Goal: Transaction & Acquisition: Purchase product/service

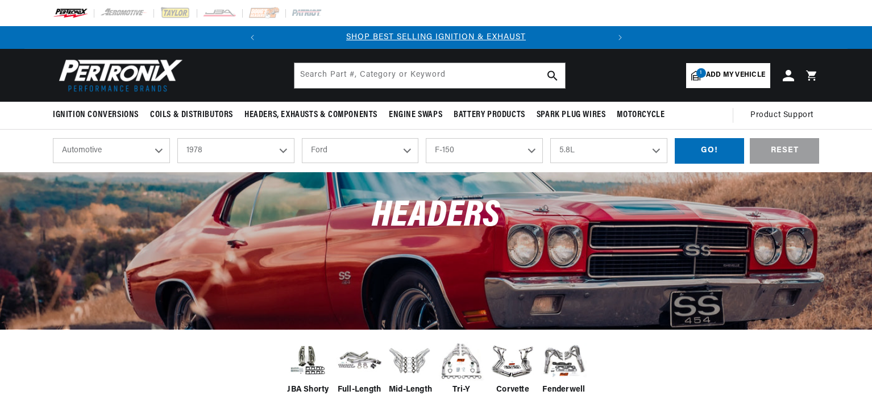
select select "1978"
select select "Ford"
select select "F-150"
select select "5.8L"
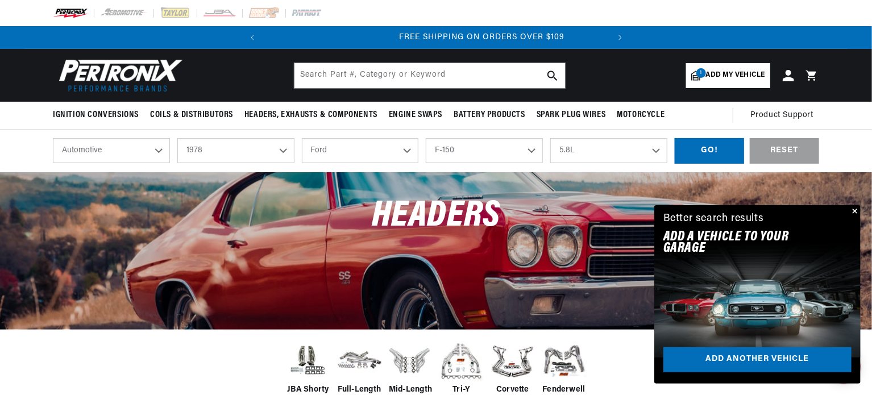
scroll to position [0, 345]
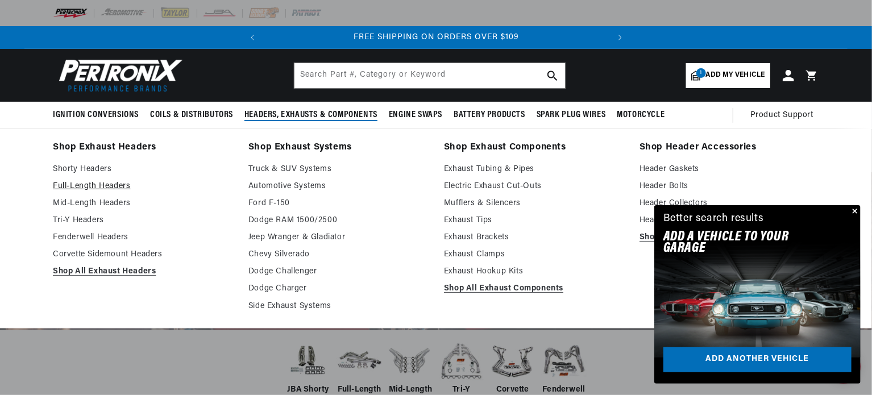
click at [86, 184] on link "Full-Length Headers" at bounding box center [143, 187] width 180 height 14
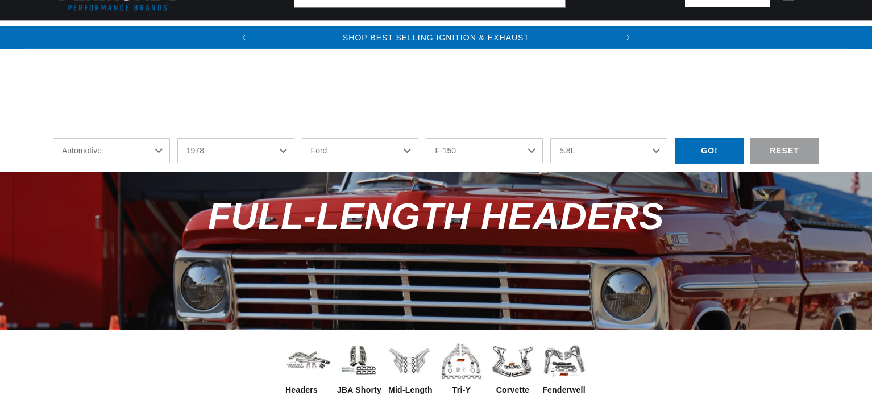
select select "1978"
select select "Ford"
select select "F-150"
select select "5.8L"
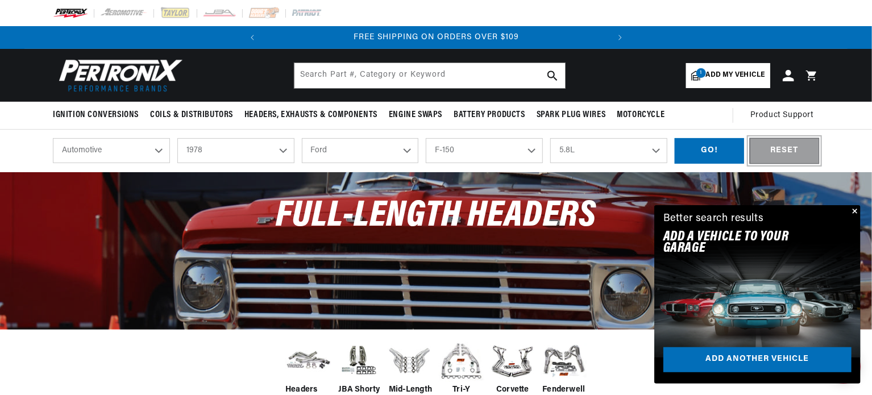
click at [783, 150] on div "RESET" at bounding box center [784, 151] width 69 height 26
select select "Year"
select select "Make"
select select "Model"
select select "Engine"
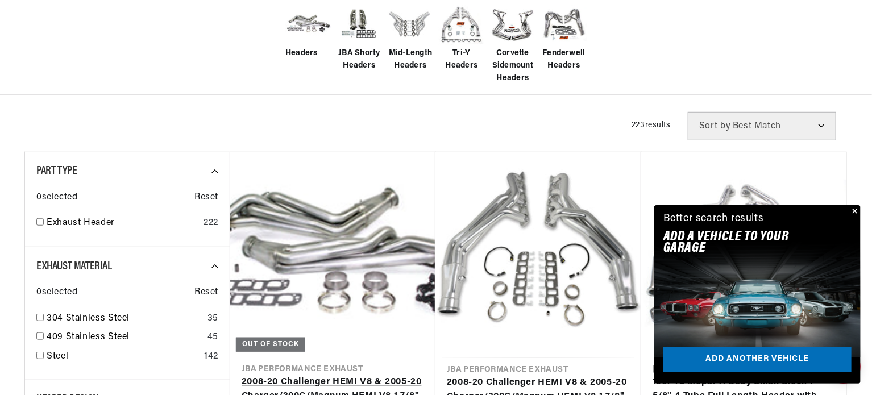
scroll to position [398, 0]
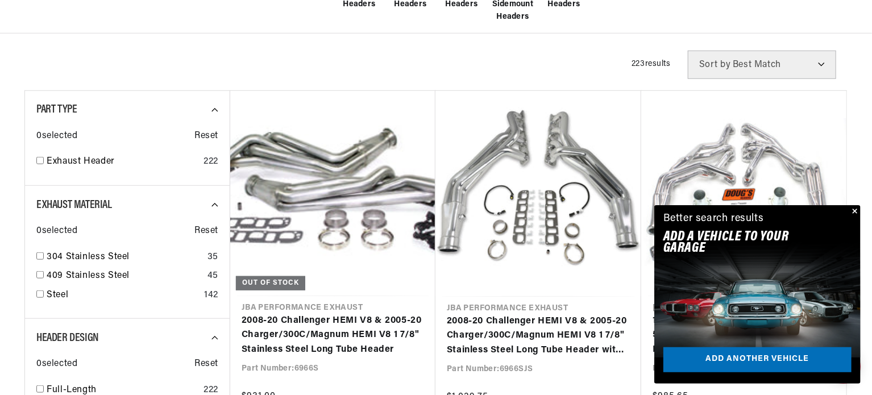
click at [858, 213] on button "Close" at bounding box center [854, 212] width 14 height 14
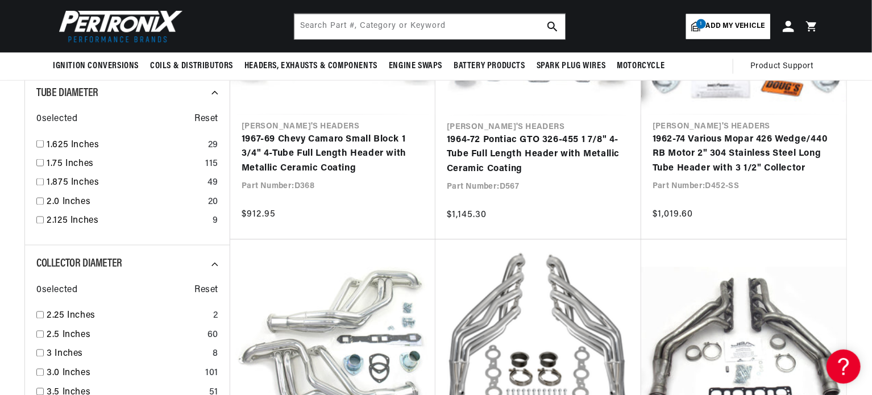
scroll to position [0, 36]
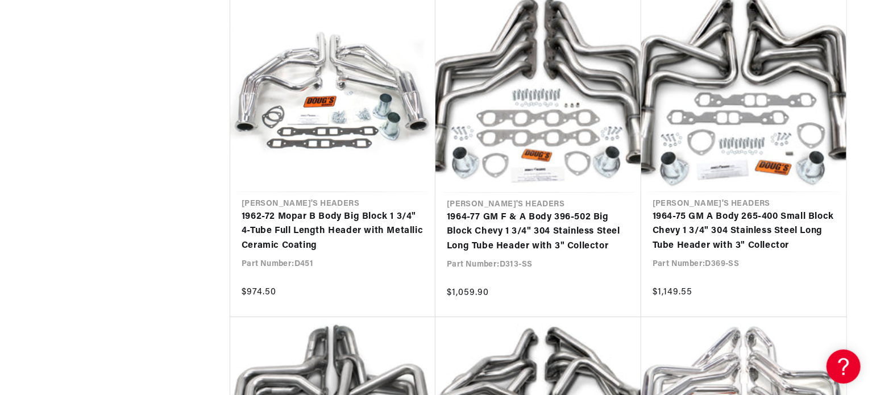
scroll to position [0, 345]
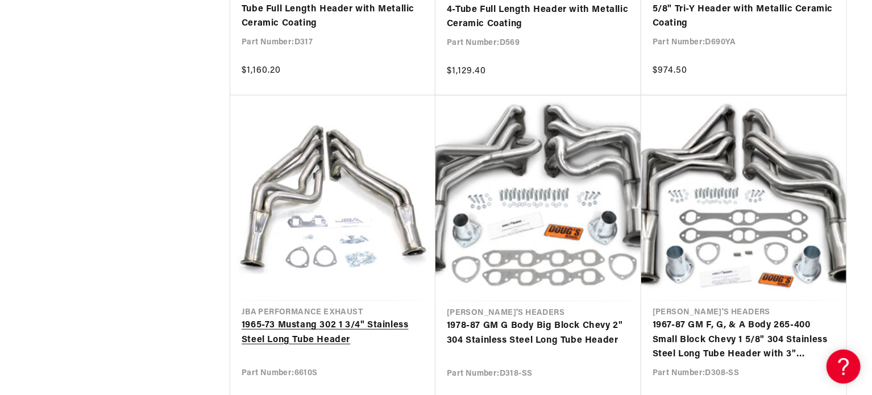
scroll to position [0, 250]
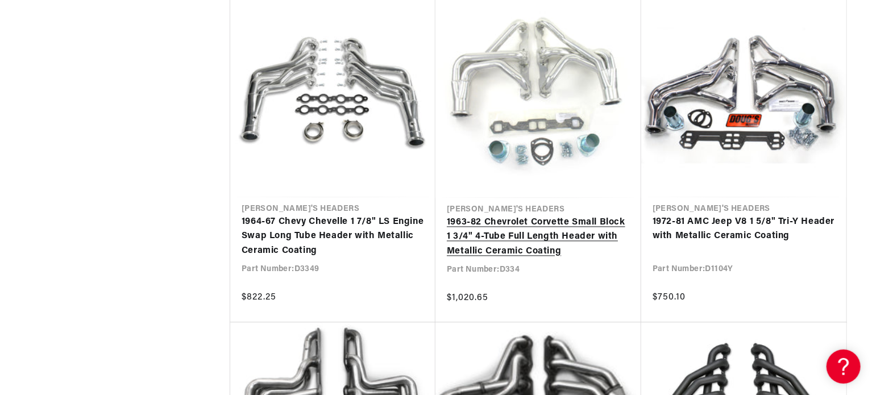
click at [513, 228] on link "1963-82 Chevrolet Corvette Small Block 1 3/4" 4-Tube Full Length Header with Me…" at bounding box center [538, 238] width 183 height 44
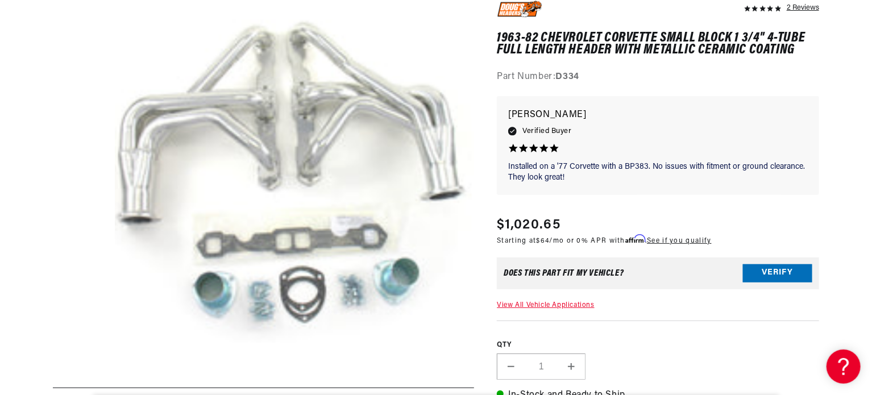
click at [80, 395] on button "Open media 1 in modal" at bounding box center [80, 395] width 0 height 0
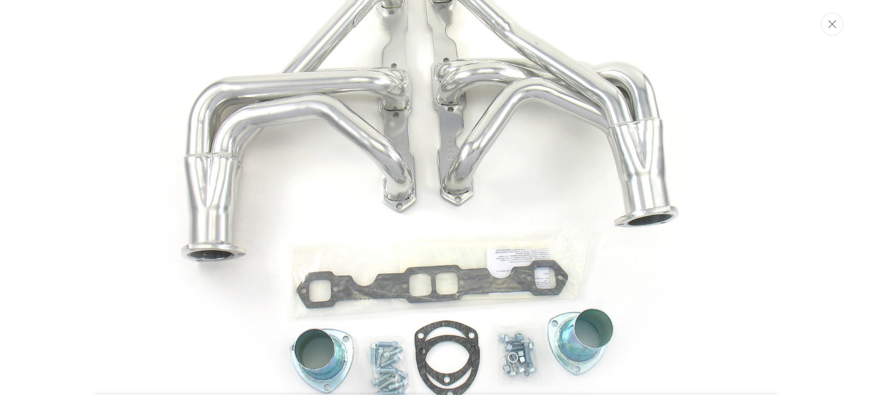
scroll to position [0, 345]
click at [276, 170] on img "Media gallery" at bounding box center [437, 198] width 614 height 614
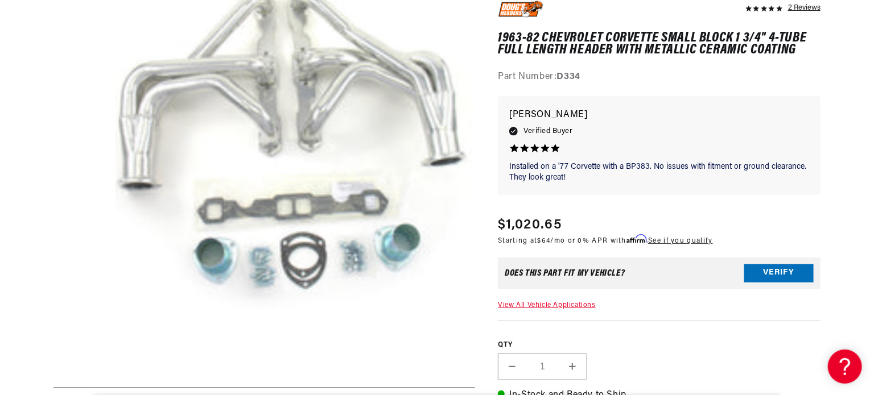
scroll to position [36, 0]
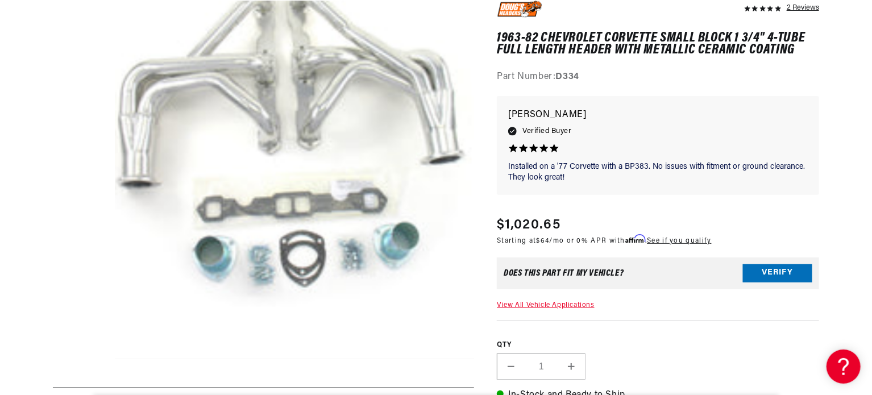
click at [80, 359] on button "Open media 1 in modal" at bounding box center [80, 359] width 0 height 0
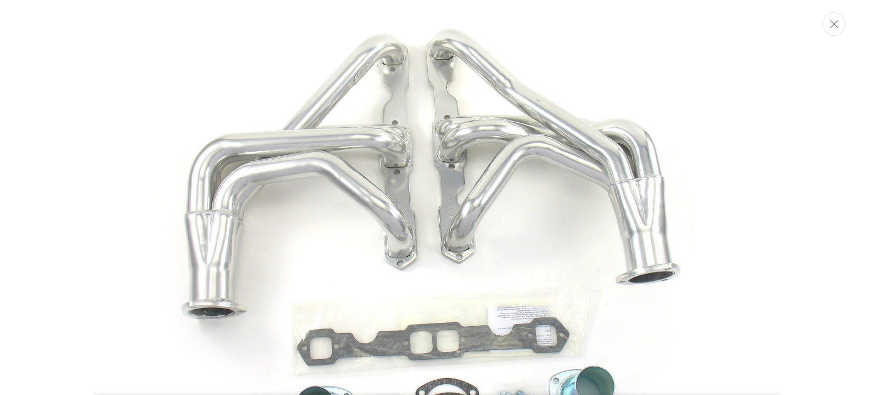
scroll to position [0, 0]
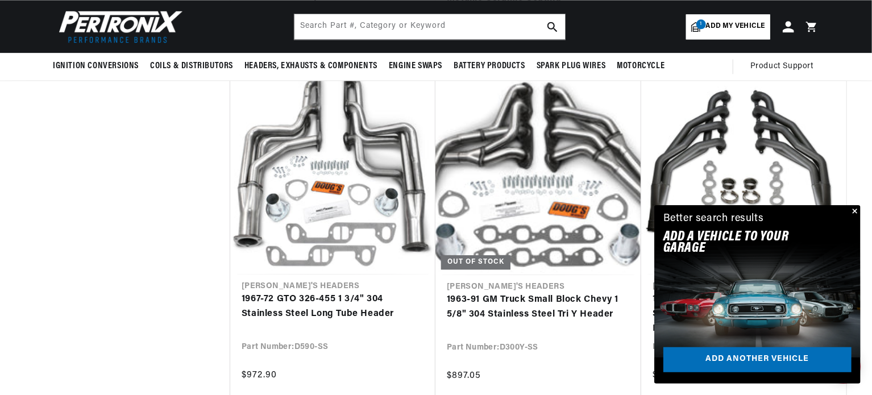
scroll to position [5687, 0]
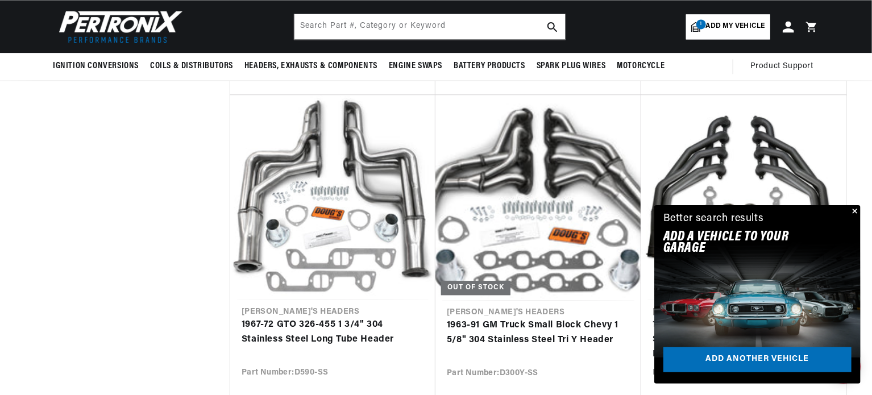
click at [855, 209] on button "Close" at bounding box center [854, 212] width 14 height 14
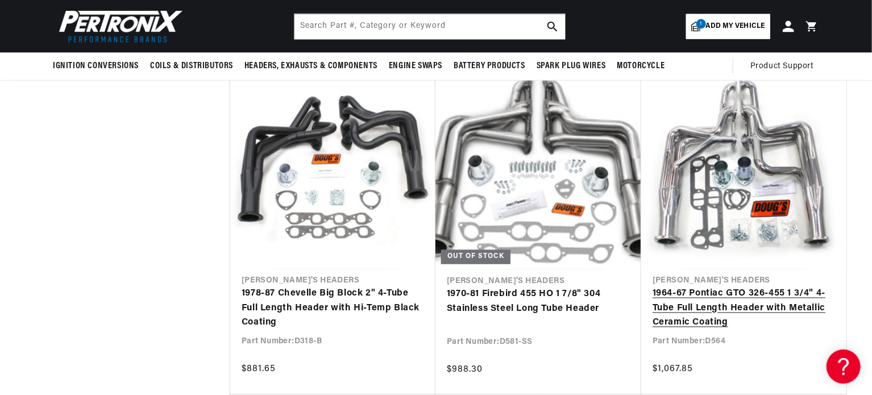
scroll to position [0, 0]
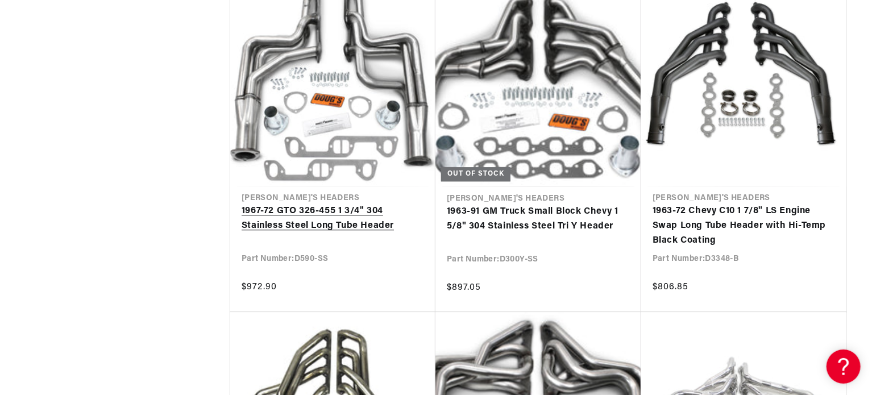
click at [292, 210] on link "1967-72 GTO 326-455 1 3/4" 304 Stainless Steel Long Tube Header" at bounding box center [333, 218] width 183 height 29
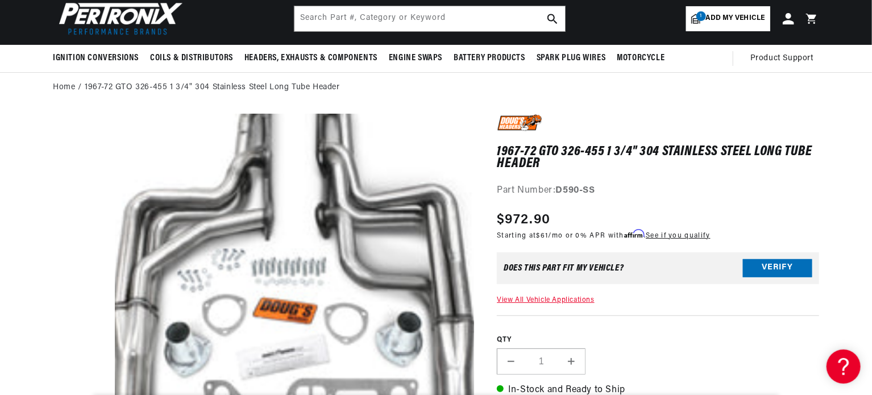
drag, startPoint x: 620, startPoint y: 237, endPoint x: 598, endPoint y: 314, distance: 80.5
click at [598, 314] on div "1967-72 GTO 326-455 1 3/4" 304 Stainless Steel Long Tube Header 1967-72 GTO 326…" at bounding box center [658, 332] width 322 height 437
click at [550, 297] on link "View All Vehicle Applications" at bounding box center [545, 300] width 97 height 7
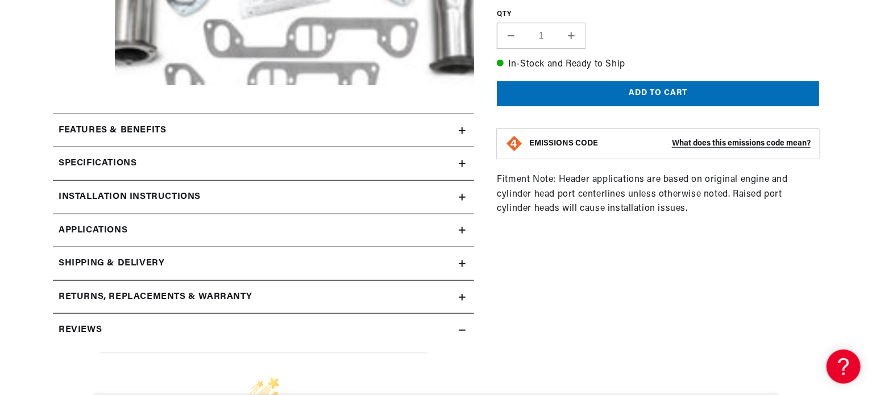
click at [457, 230] on link "Applications" at bounding box center [263, 231] width 421 height 34
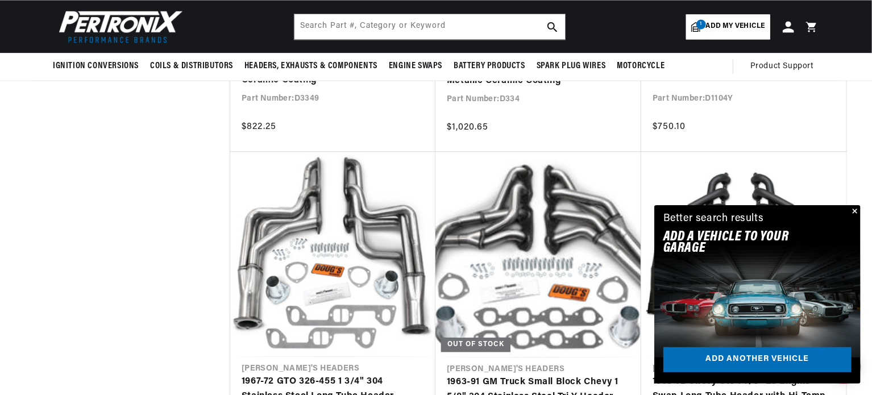
scroll to position [5403, 0]
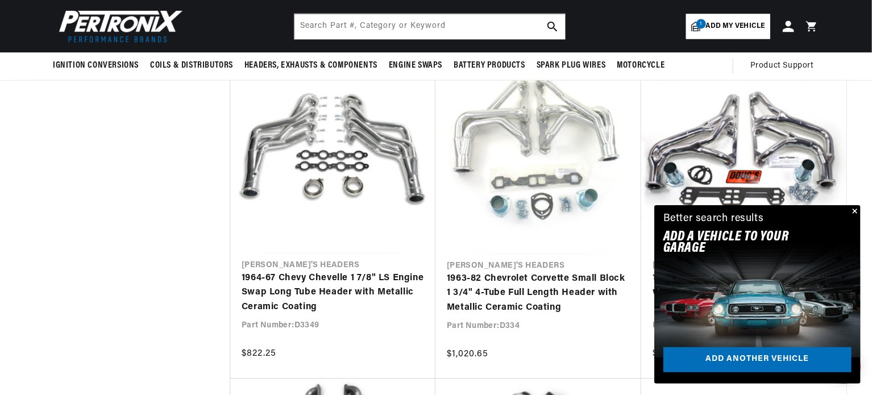
click at [859, 209] on button "Close" at bounding box center [854, 212] width 14 height 14
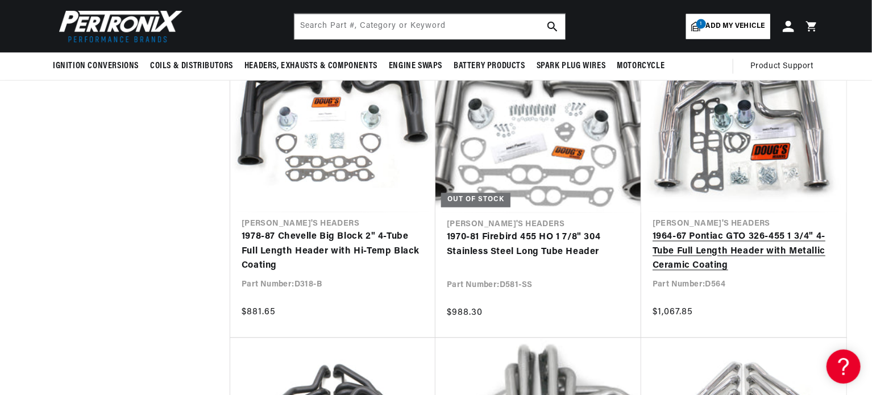
scroll to position [0, 345]
click at [698, 239] on link "1964-67 Pontiac GTO 326-455 1 3/4" 4-Tube Full Length Header with Metallic Cera…" at bounding box center [744, 252] width 183 height 44
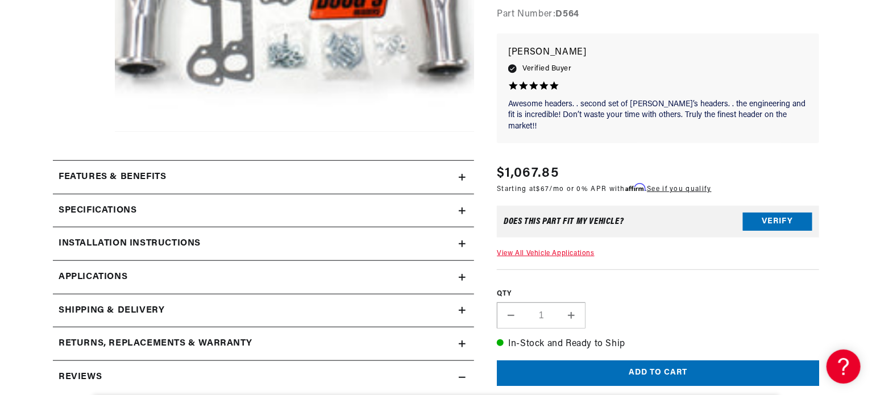
scroll to position [0, 345]
click at [555, 254] on link "View All Vehicle Applications" at bounding box center [545, 253] width 97 height 7
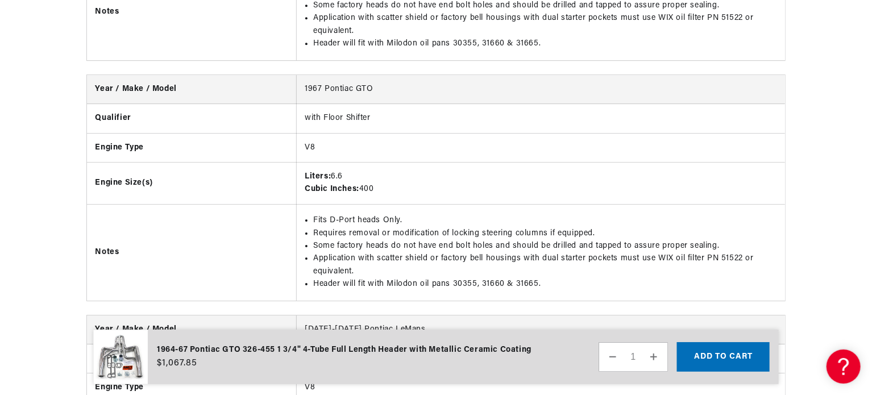
scroll to position [0, 345]
drag, startPoint x: 425, startPoint y: 188, endPoint x: 430, endPoint y: 191, distance: 5.9
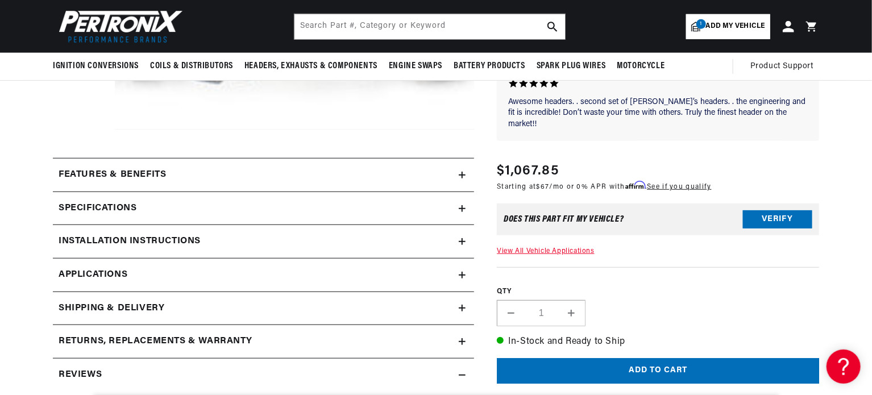
scroll to position [393, 0]
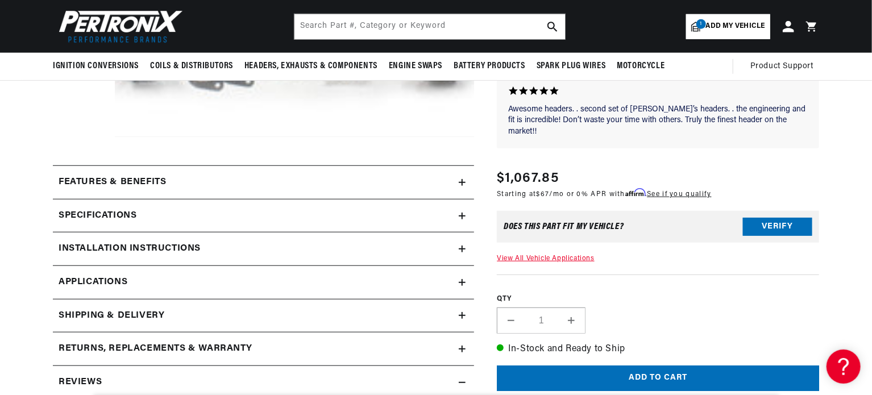
click at [460, 181] on icon at bounding box center [462, 182] width 7 height 7
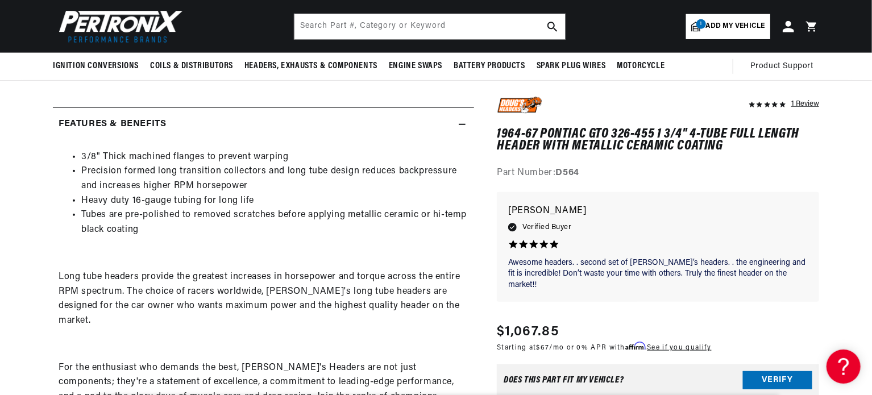
scroll to position [450, 0]
click at [461, 123] on icon at bounding box center [462, 125] width 7 height 7
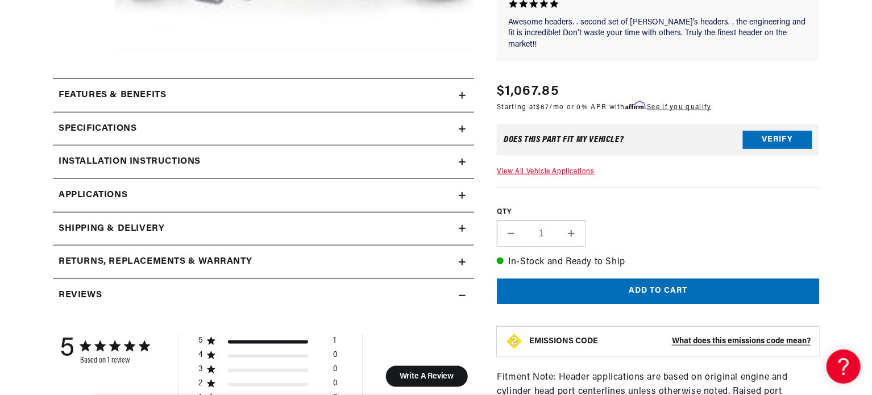
scroll to position [507, 0]
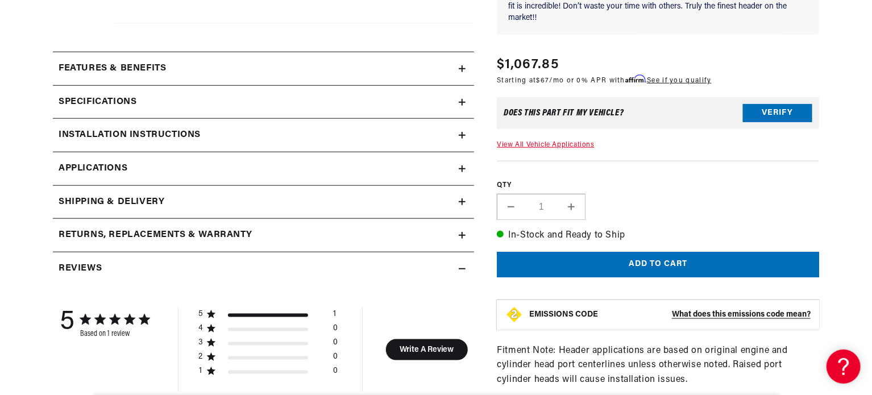
click at [466, 104] on summary "Specifications" at bounding box center [263, 102] width 421 height 33
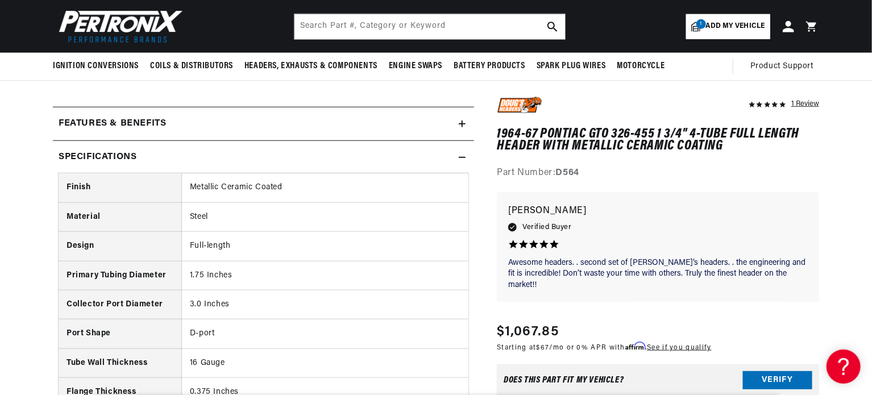
scroll to position [450, 0]
click at [458, 163] on div "Specifications" at bounding box center [256, 159] width 406 height 15
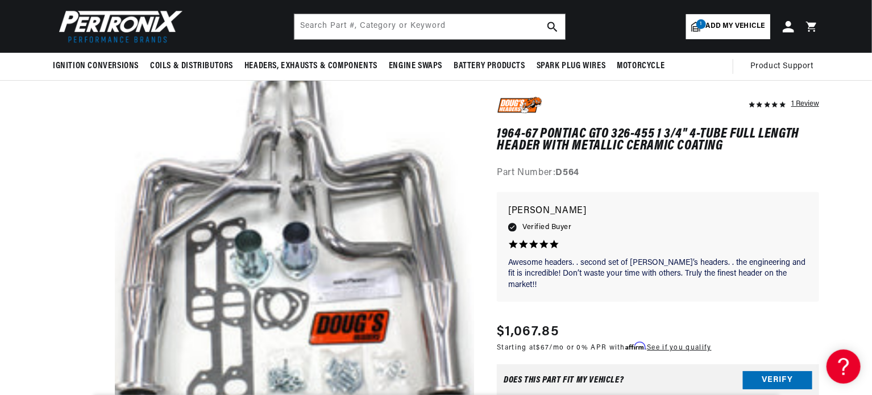
scroll to position [0, 0]
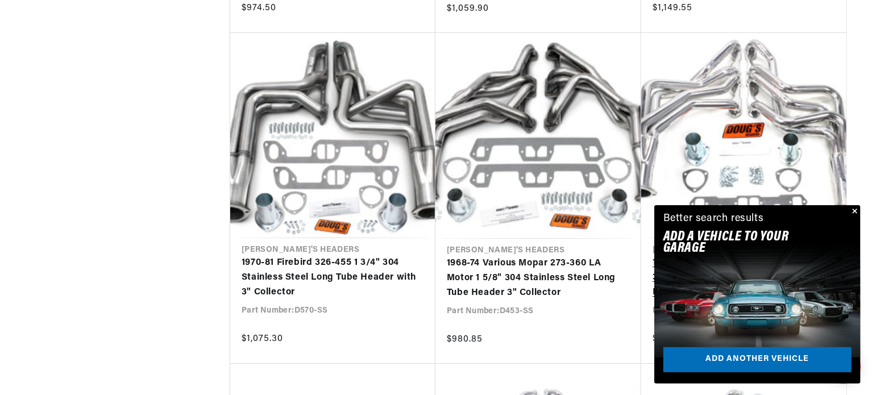
scroll to position [0, 345]
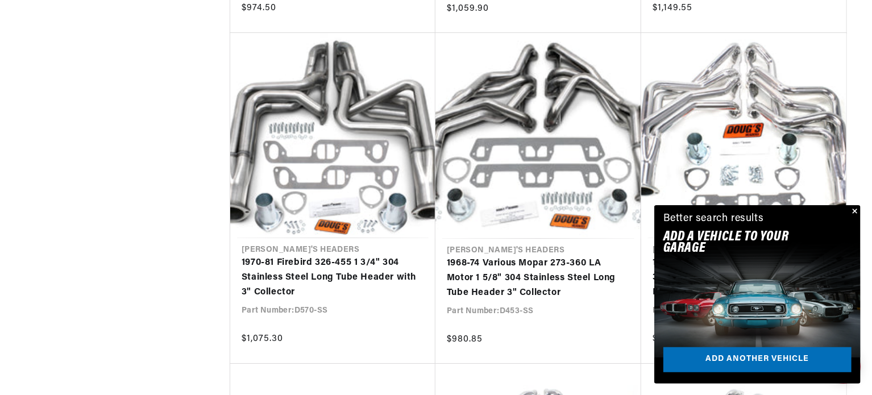
click at [856, 211] on button "Close" at bounding box center [854, 212] width 14 height 14
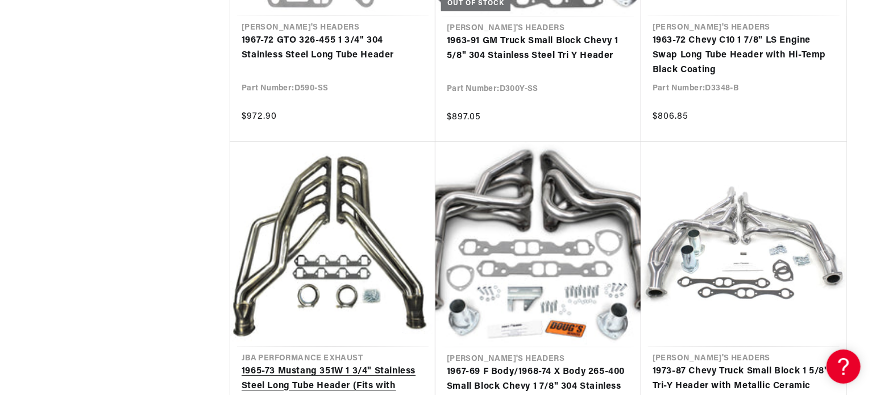
scroll to position [0, 0]
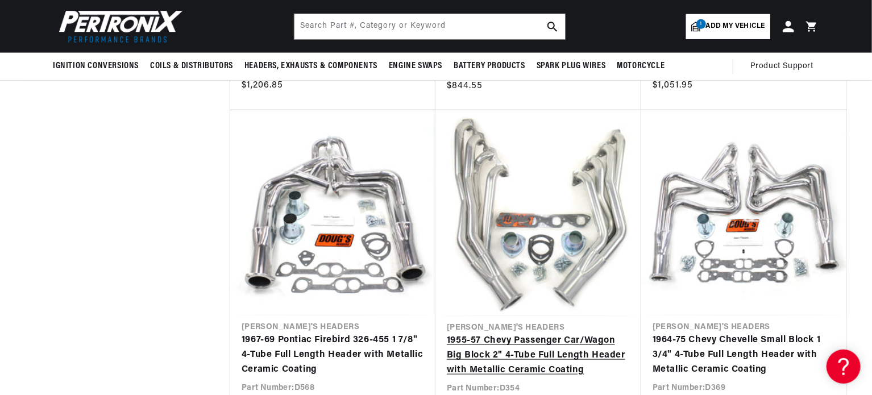
click at [573, 334] on link "1955-57 Chevy Passenger Car/Wagon Big Block 2" 4-Tube Full Length Header with M…" at bounding box center [538, 356] width 183 height 44
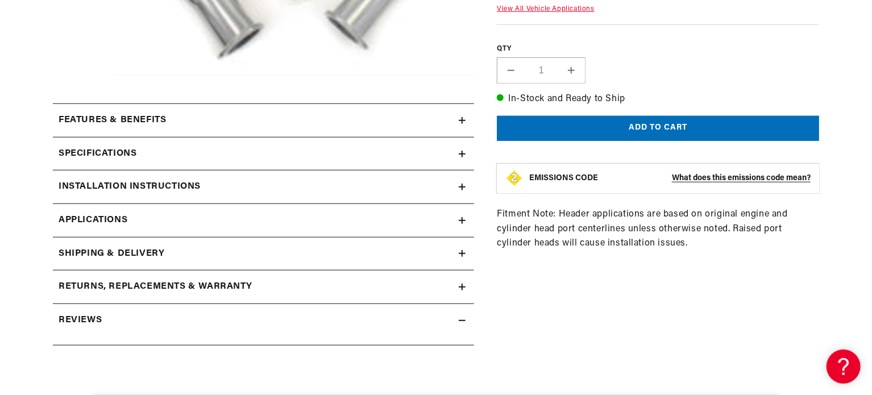
scroll to position [512, 0]
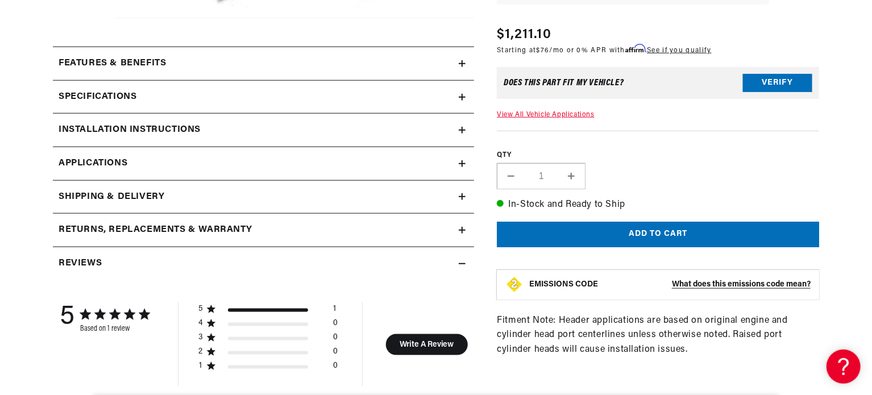
click at [465, 61] on icon at bounding box center [462, 63] width 7 height 7
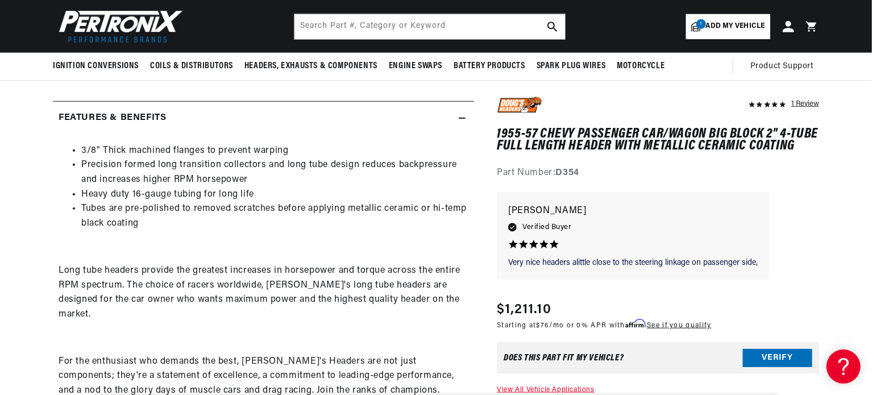
scroll to position [455, 0]
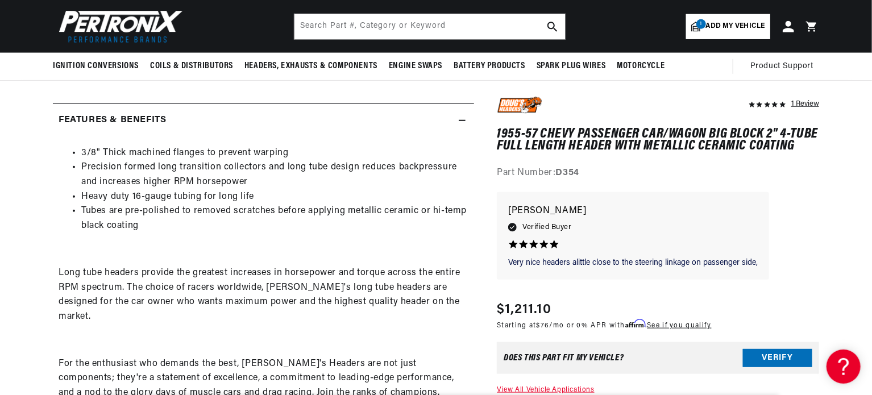
click at [453, 118] on div "Features & Benefits" at bounding box center [256, 120] width 406 height 15
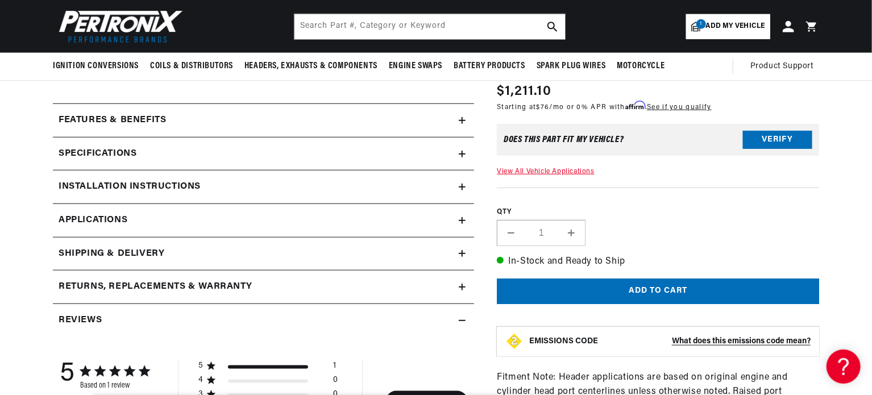
click at [463, 152] on icon at bounding box center [462, 154] width 7 height 7
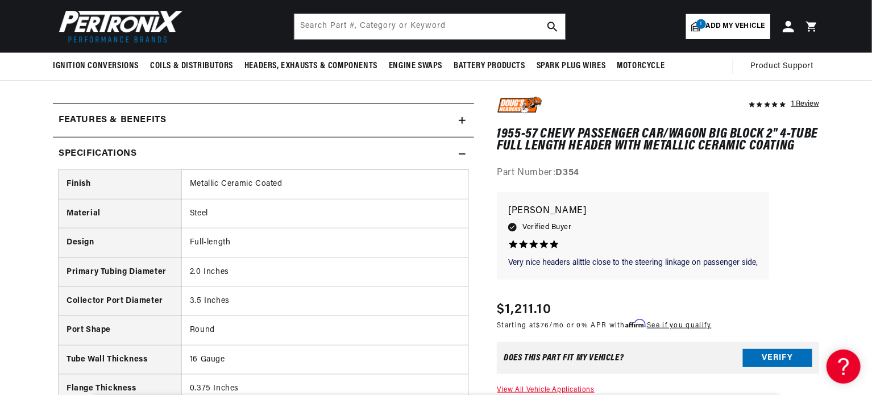
click at [461, 151] on icon at bounding box center [462, 154] width 7 height 7
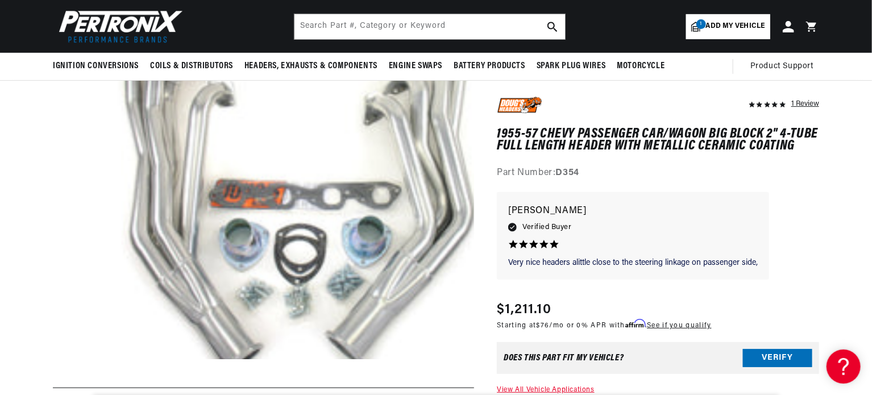
scroll to position [0, 345]
